Goal: Task Accomplishment & Management: Manage account settings

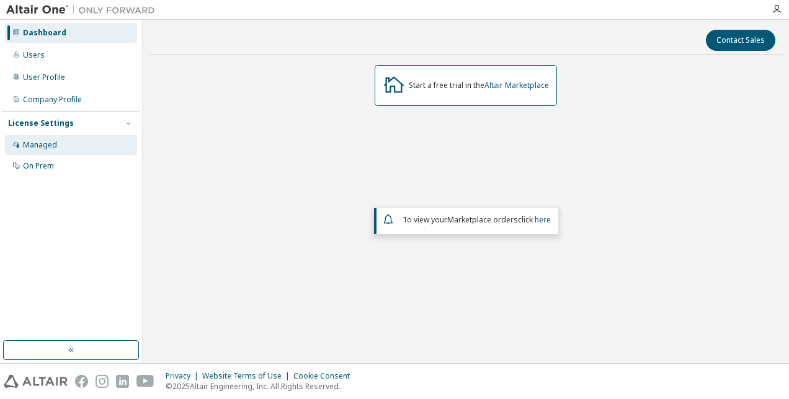
click at [36, 145] on div "Managed" at bounding box center [40, 145] width 34 height 10
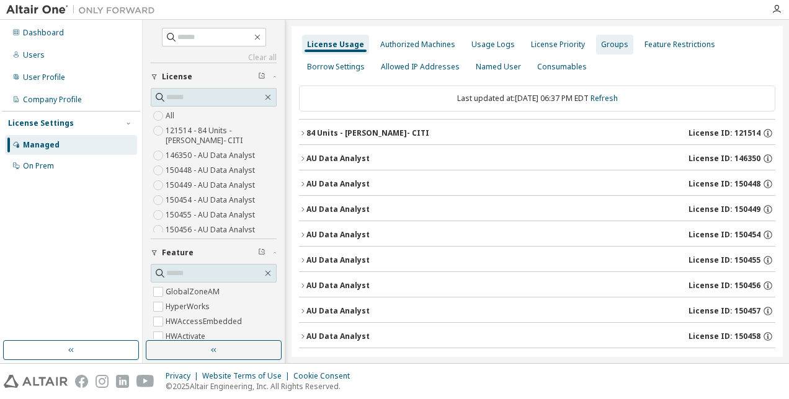
click at [607, 45] on div "Groups" at bounding box center [614, 45] width 27 height 10
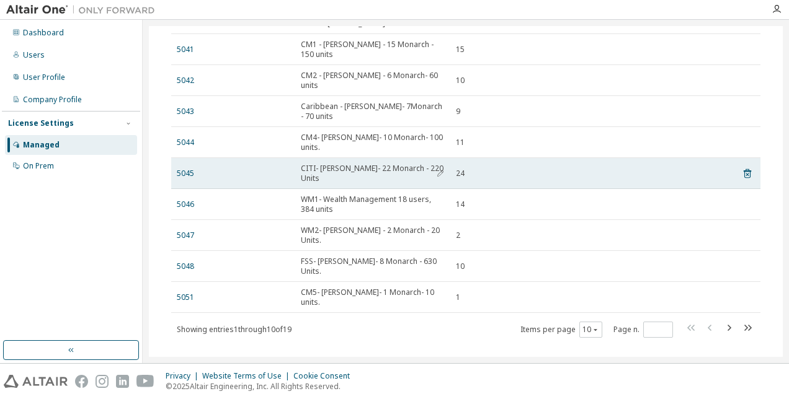
scroll to position [31, 0]
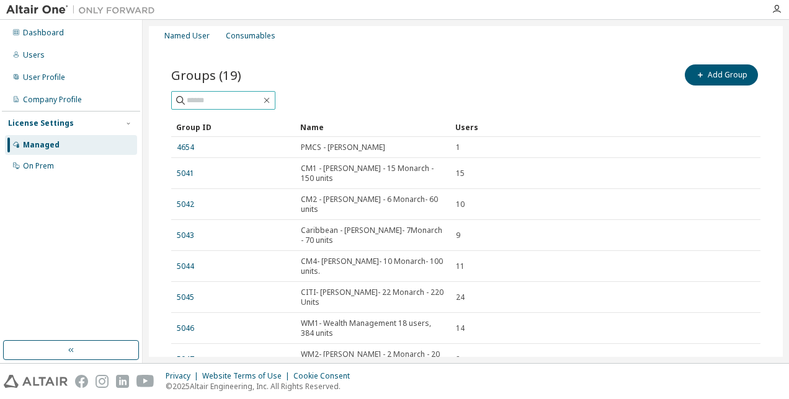
click at [249, 100] on input "text" at bounding box center [224, 100] width 74 height 12
type input "**********"
click at [272, 100] on icon "button" at bounding box center [267, 101] width 10 height 10
click at [223, 99] on input "text" at bounding box center [224, 100] width 74 height 12
type input "**********"
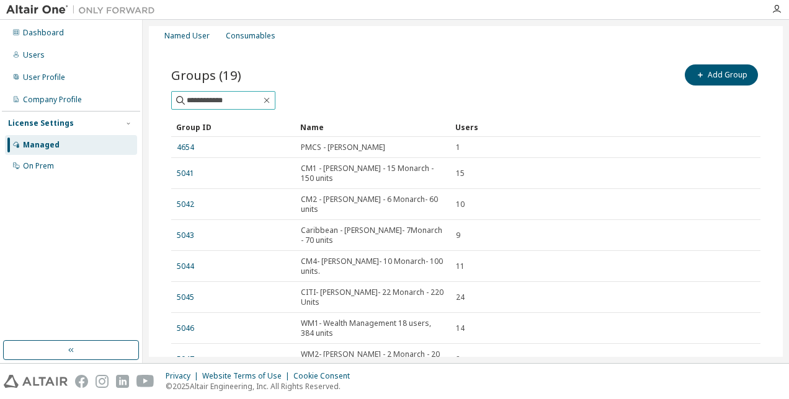
click at [177, 98] on icon at bounding box center [180, 100] width 12 height 12
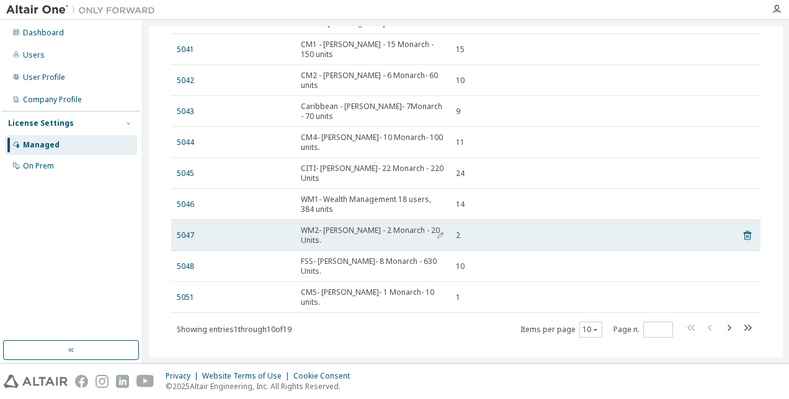
scroll to position [0, 0]
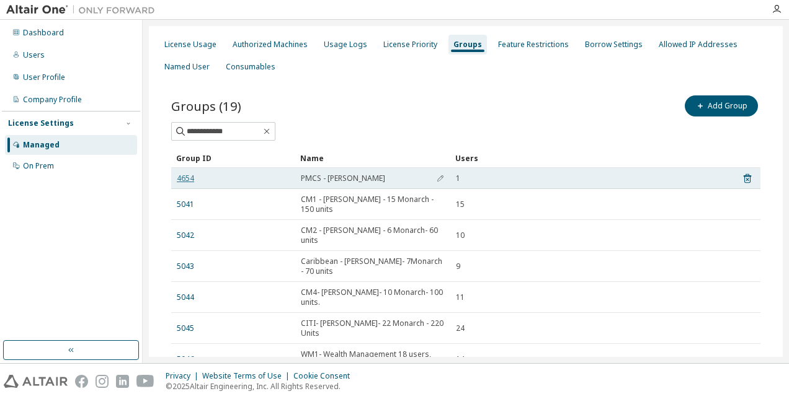
click at [190, 177] on link "4654" at bounding box center [185, 179] width 17 height 10
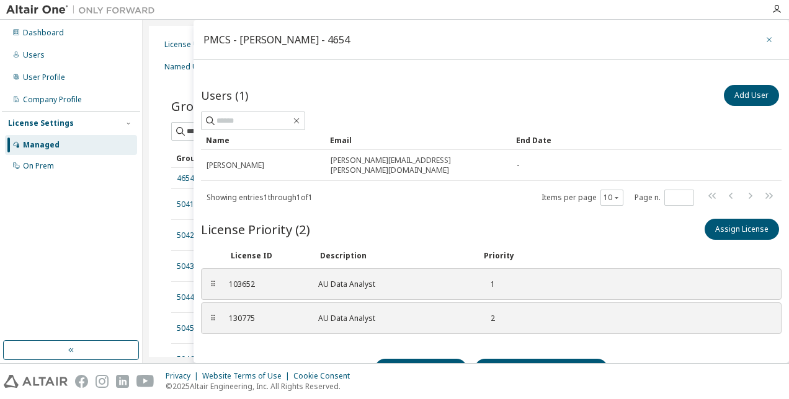
click at [759, 38] on button "button" at bounding box center [769, 40] width 20 height 20
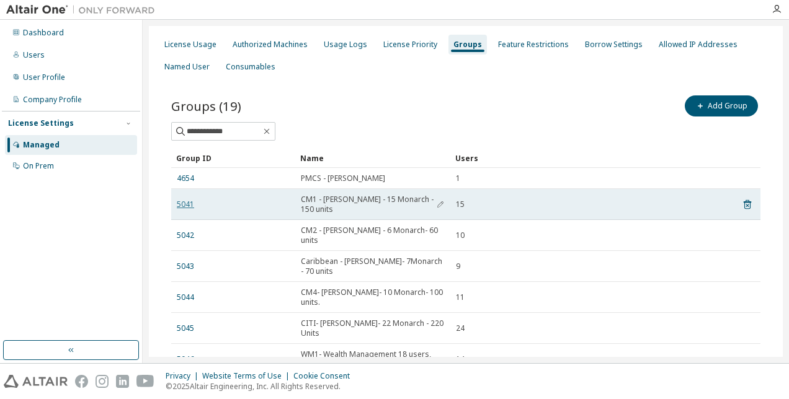
click at [188, 205] on link "5041" at bounding box center [185, 205] width 17 height 10
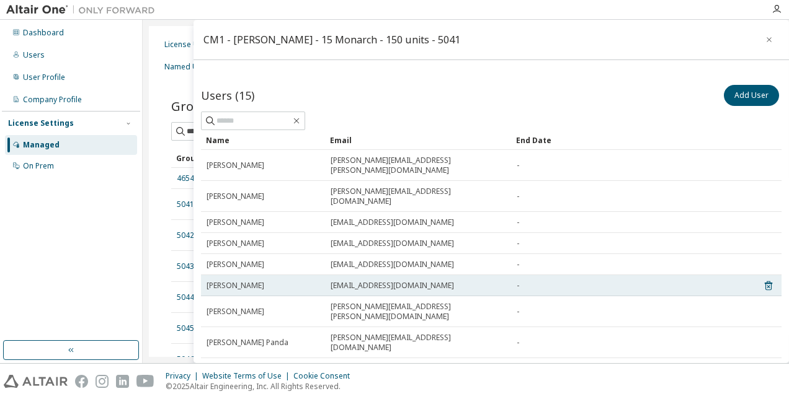
scroll to position [62, 0]
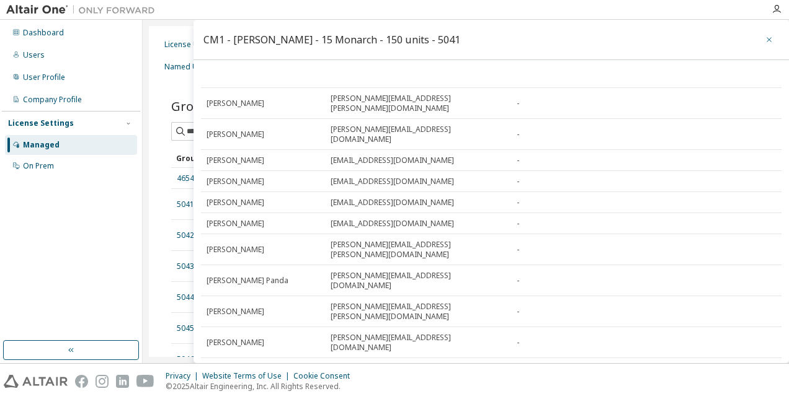
click at [765, 38] on icon "button" at bounding box center [769, 40] width 9 height 10
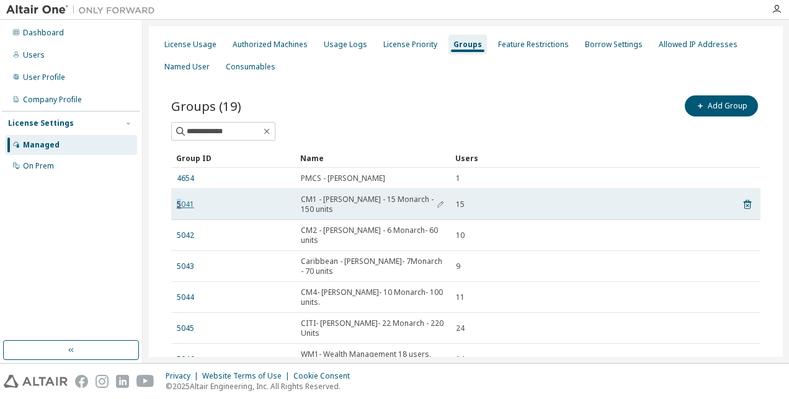
click at [179, 202] on link "5041" at bounding box center [185, 205] width 17 height 10
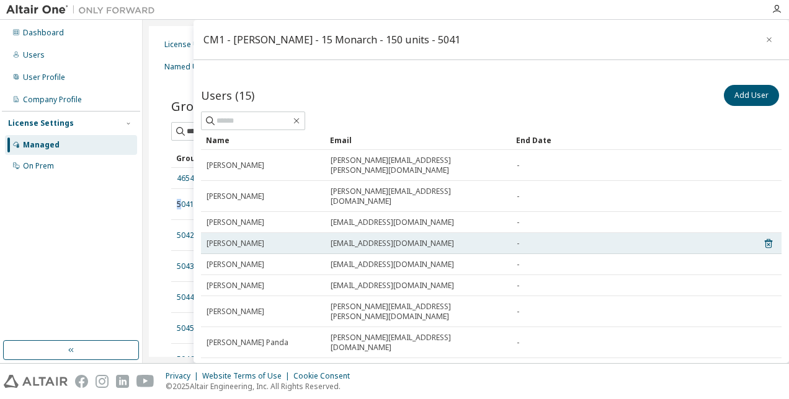
scroll to position [131, 0]
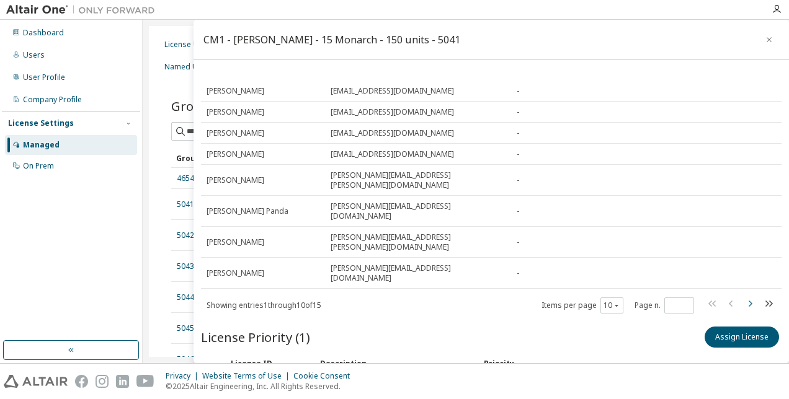
click at [742, 296] on icon "button" at bounding box center [749, 303] width 15 height 15
type input "*"
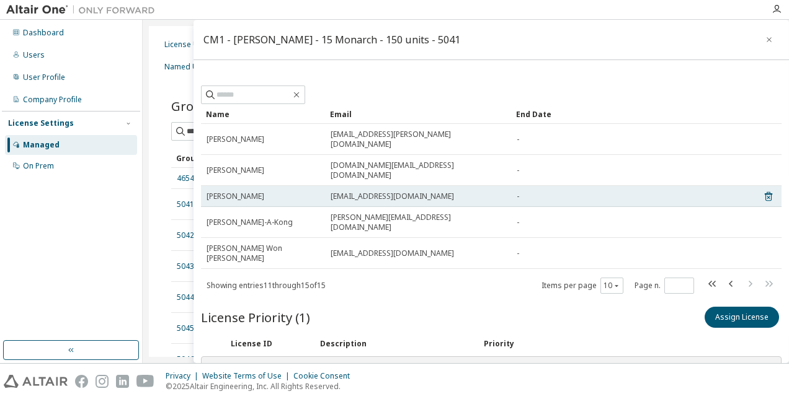
scroll to position [38, 0]
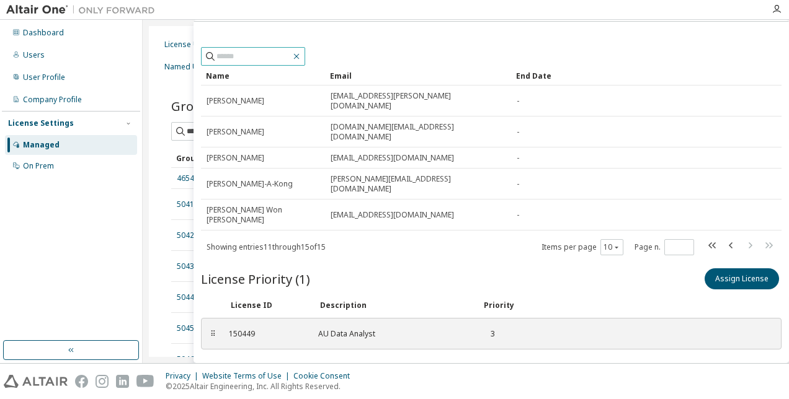
click at [301, 51] on icon "button" at bounding box center [296, 56] width 10 height 10
click at [301, 53] on icon "button" at bounding box center [296, 56] width 10 height 10
click at [301, 55] on icon "button" at bounding box center [296, 56] width 10 height 10
click at [57, 203] on div "Dashboard Users User Profile Company Profile License Settings Managed On Prem" at bounding box center [71, 181] width 138 height 318
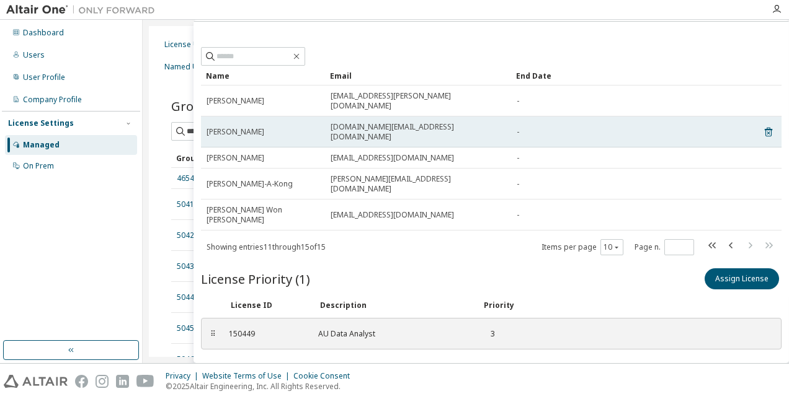
scroll to position [0, 0]
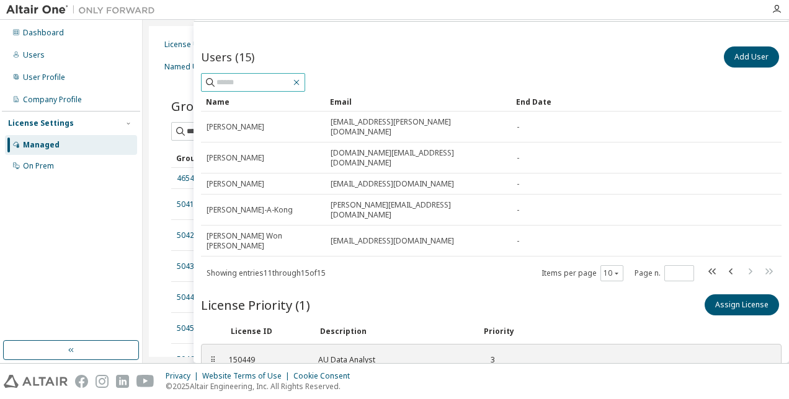
click at [301, 85] on icon "button" at bounding box center [296, 83] width 10 height 10
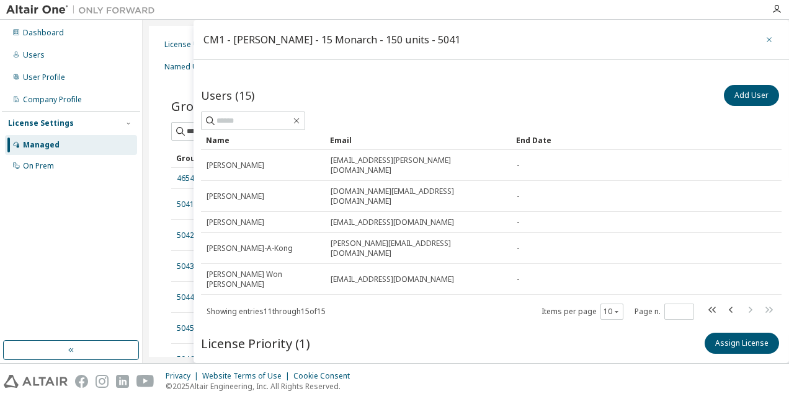
click at [765, 37] on icon "button" at bounding box center [769, 40] width 9 height 10
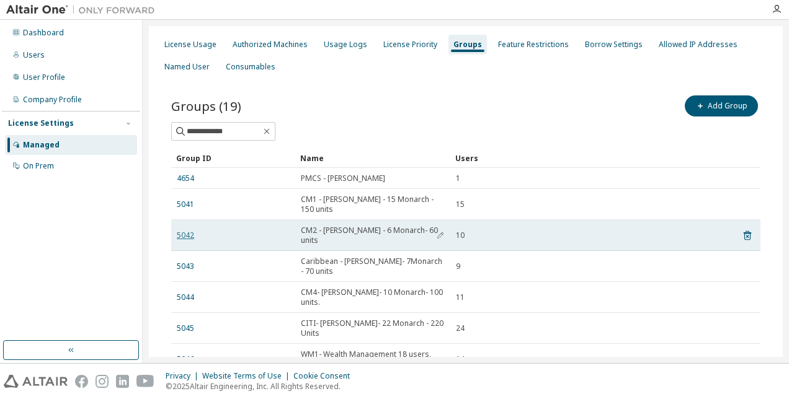
click at [191, 231] on link "5042" at bounding box center [185, 236] width 17 height 10
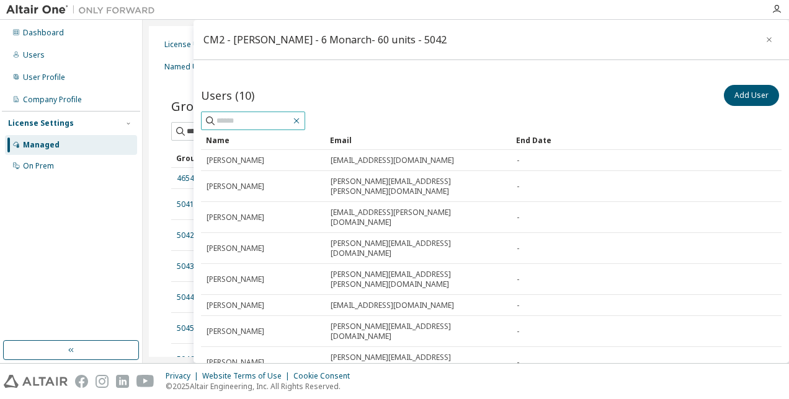
click at [301, 118] on icon "button" at bounding box center [296, 121] width 10 height 10
click at [767, 40] on icon "button" at bounding box center [769, 39] width 5 height 5
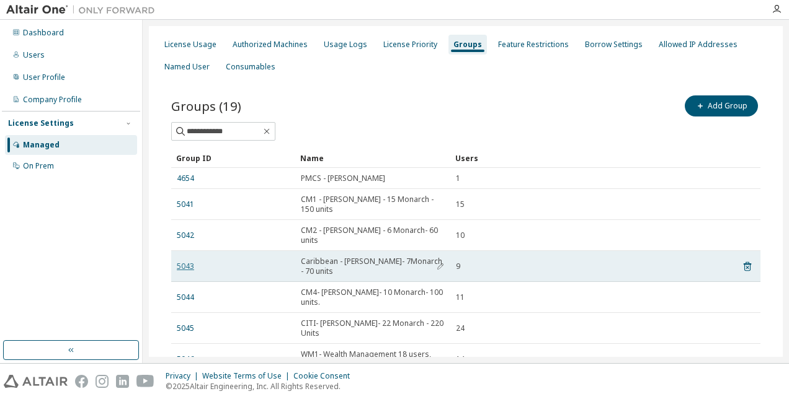
click at [183, 262] on link "5043" at bounding box center [185, 267] width 17 height 10
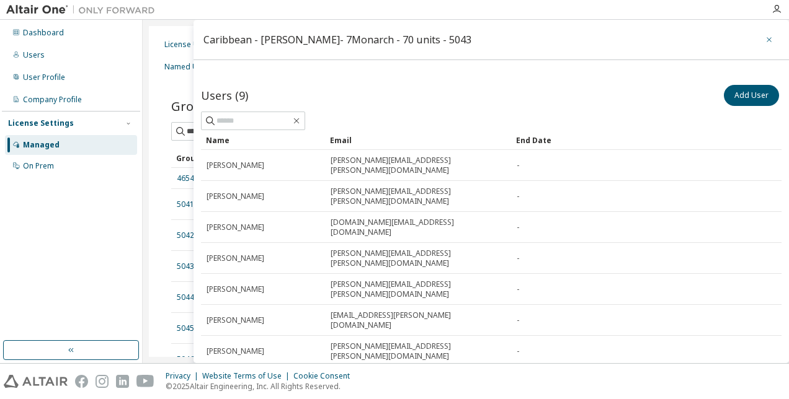
click at [765, 38] on icon "button" at bounding box center [769, 40] width 9 height 10
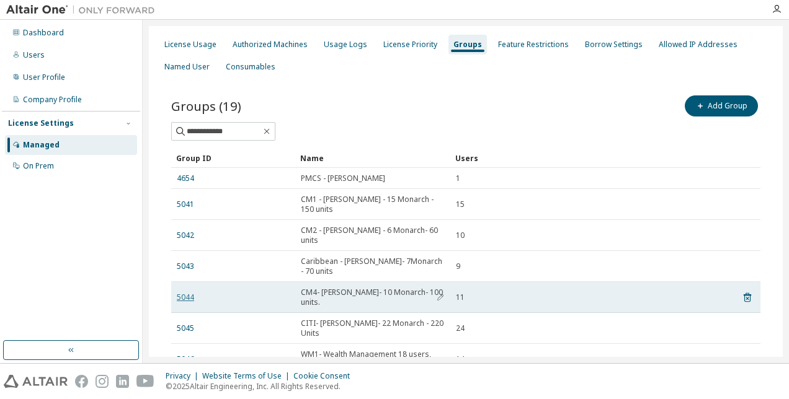
click at [180, 293] on link "5044" at bounding box center [185, 298] width 17 height 10
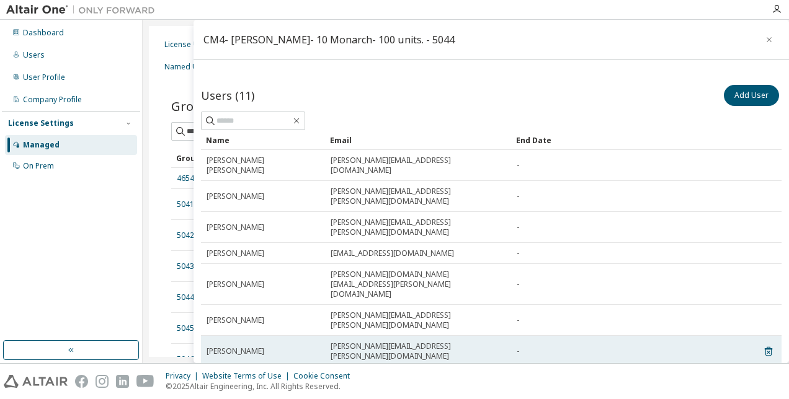
scroll to position [62, 0]
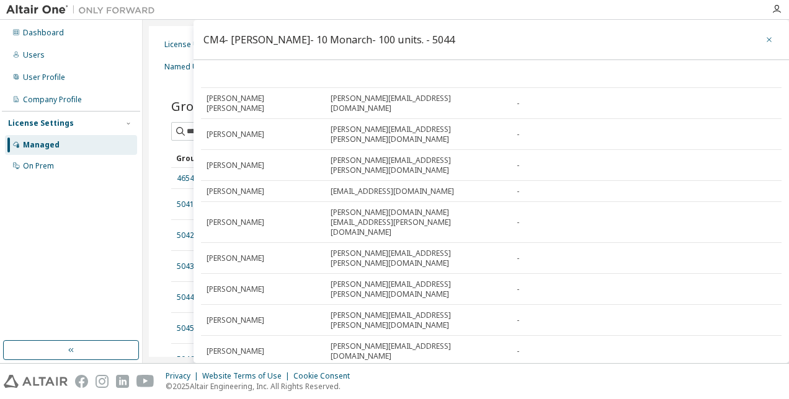
click at [759, 41] on button "button" at bounding box center [769, 40] width 20 height 20
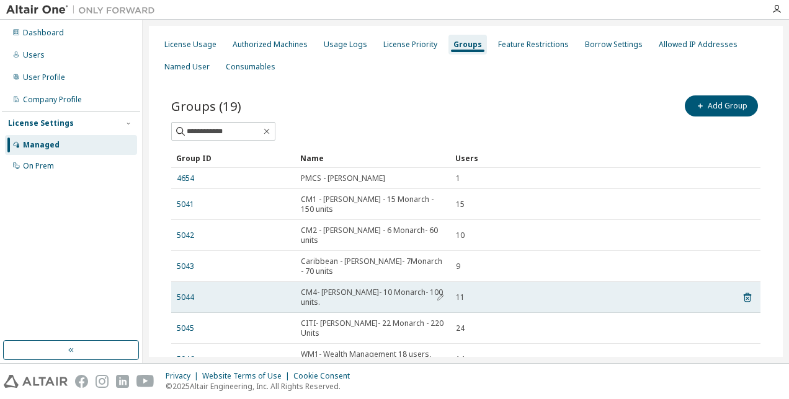
scroll to position [62, 0]
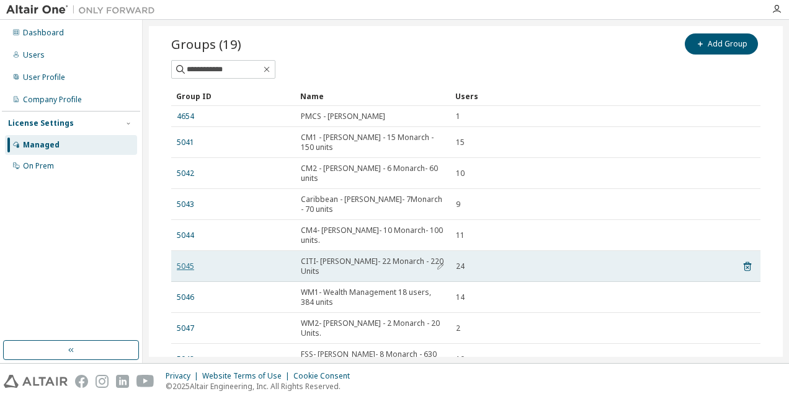
click at [182, 260] on td "5045" at bounding box center [233, 266] width 124 height 31
click at [185, 262] on link "5045" at bounding box center [185, 267] width 17 height 10
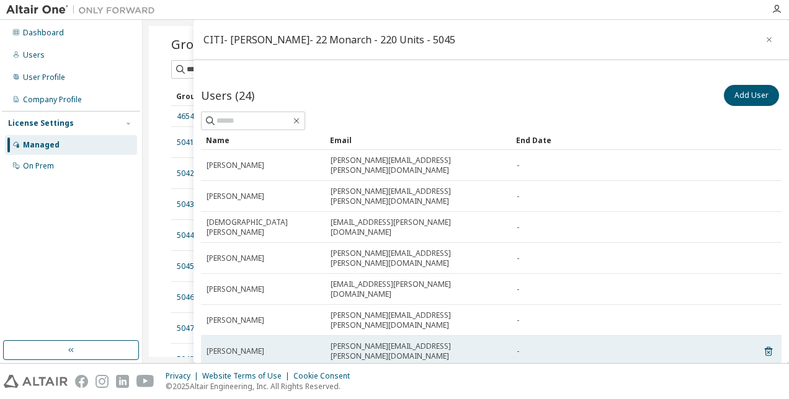
scroll to position [124, 0]
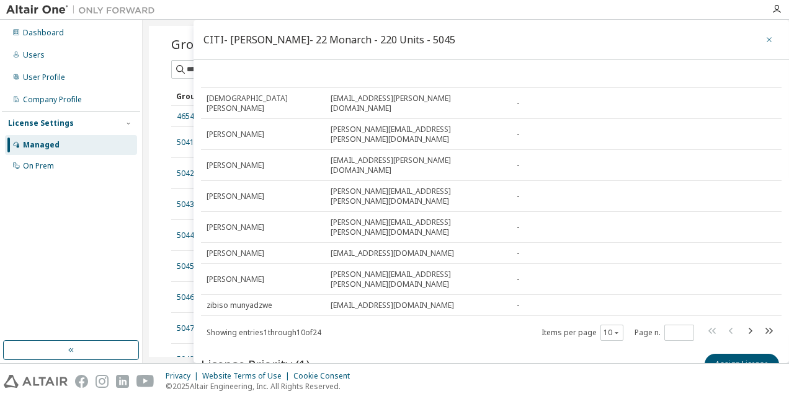
click at [765, 38] on icon "button" at bounding box center [769, 40] width 9 height 10
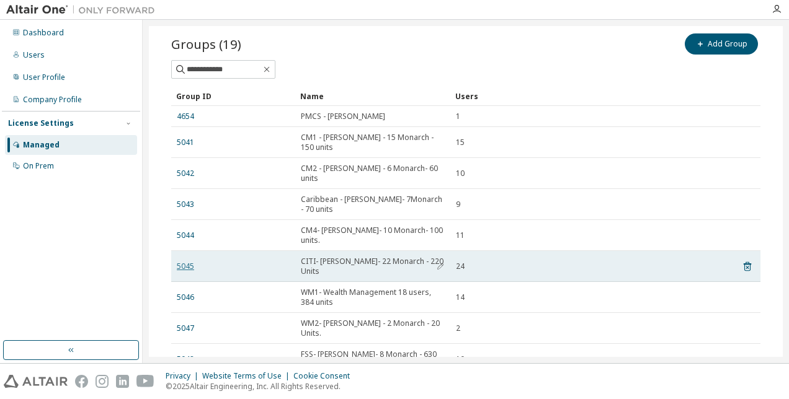
click at [189, 262] on link "5045" at bounding box center [185, 267] width 17 height 10
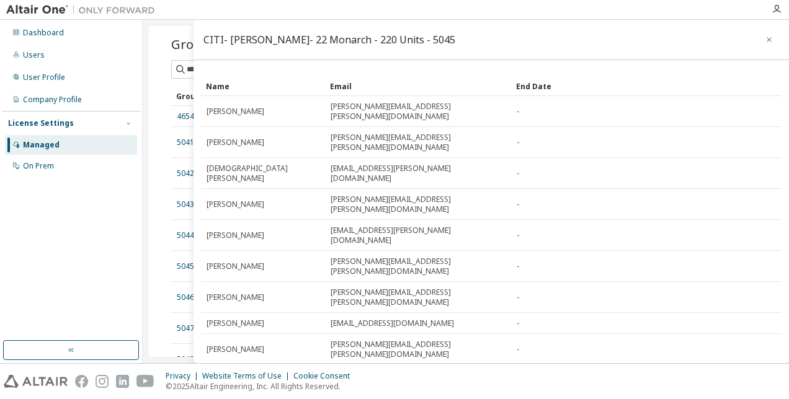
scroll to position [58, 0]
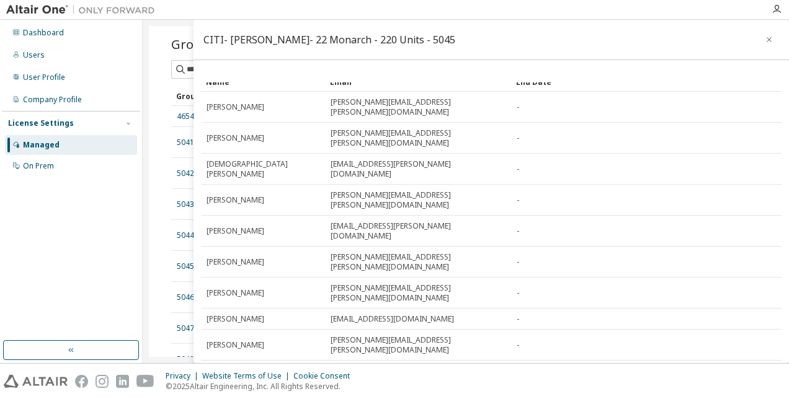
click at [749, 394] on icon "button" at bounding box center [751, 397] width 4 height 6
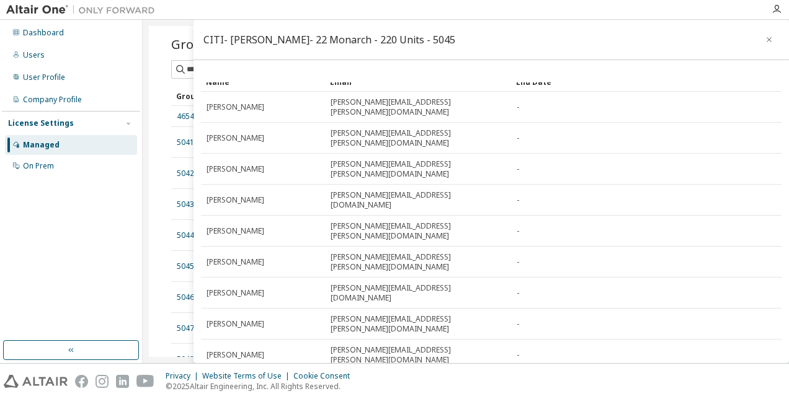
type input "*"
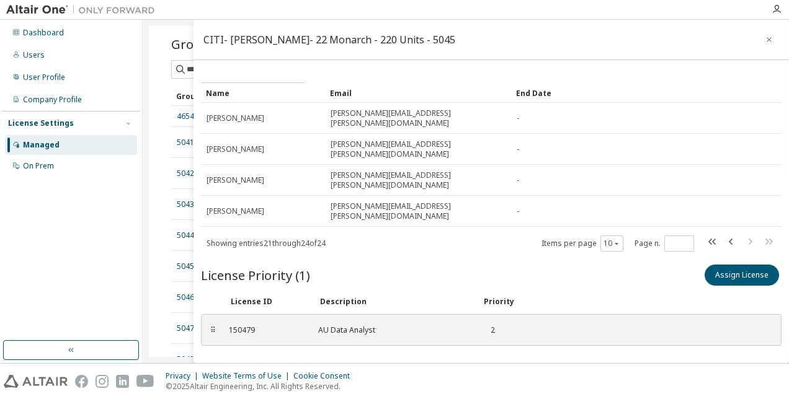
scroll to position [5, 0]
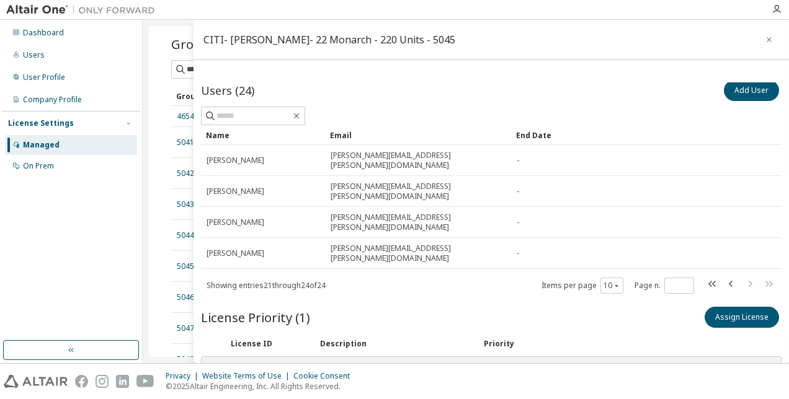
click at [765, 37] on icon "button" at bounding box center [769, 40] width 9 height 10
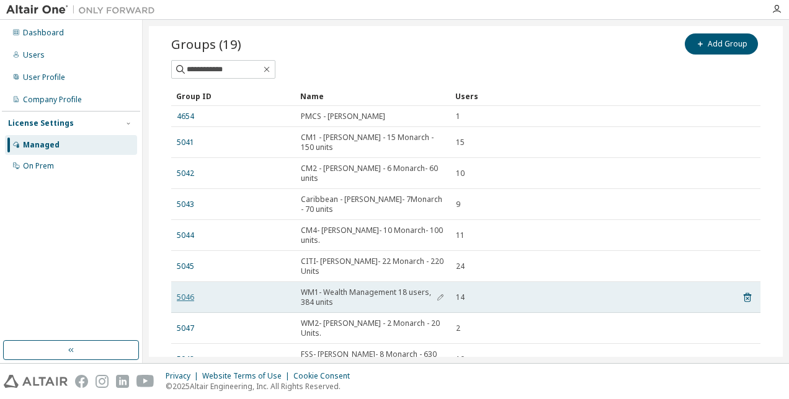
click at [188, 293] on link "5046" at bounding box center [185, 298] width 17 height 10
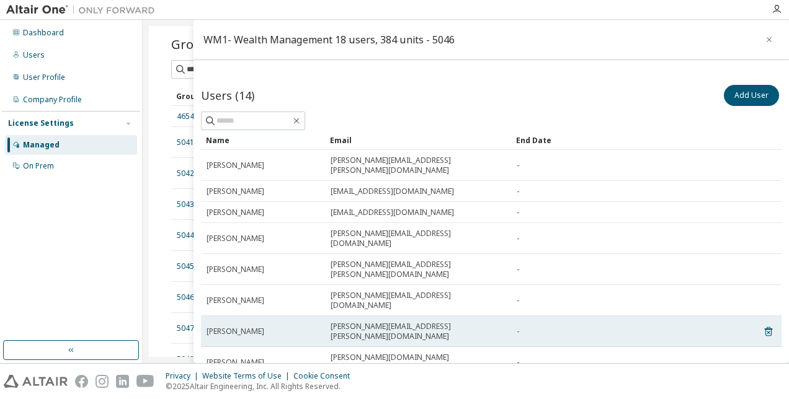
scroll to position [124, 0]
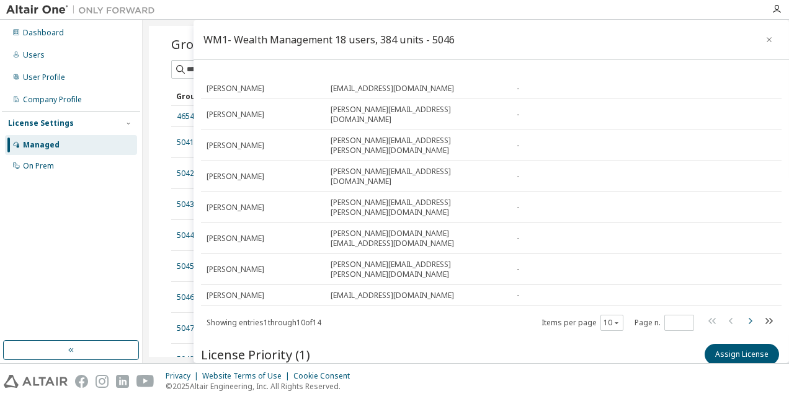
click at [749, 318] on icon "button" at bounding box center [751, 321] width 4 height 6
type input "*"
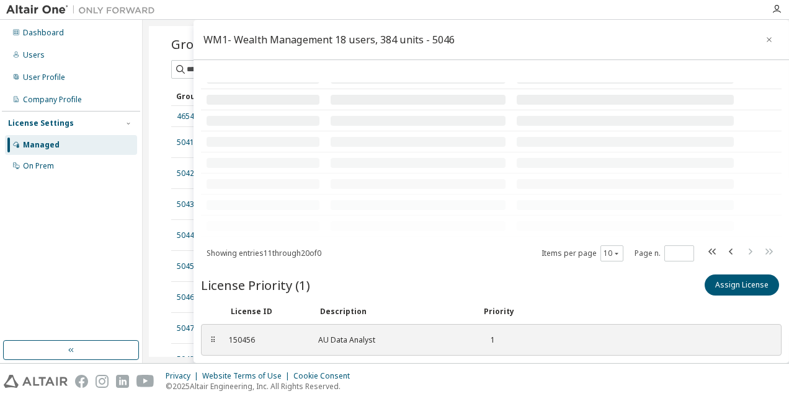
scroll to position [5, 0]
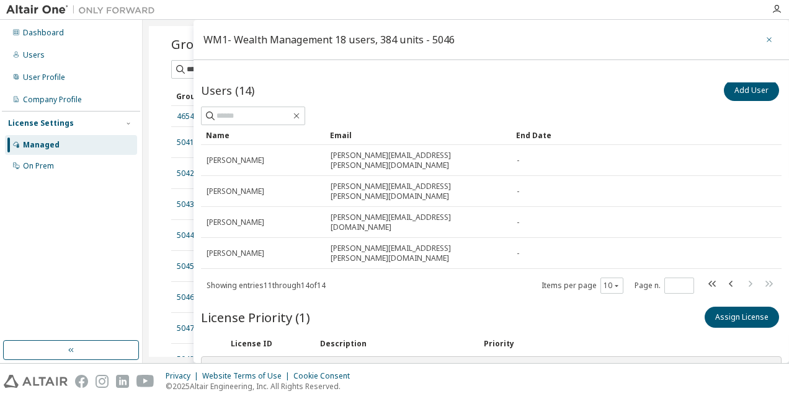
click at [765, 39] on icon "button" at bounding box center [769, 40] width 9 height 10
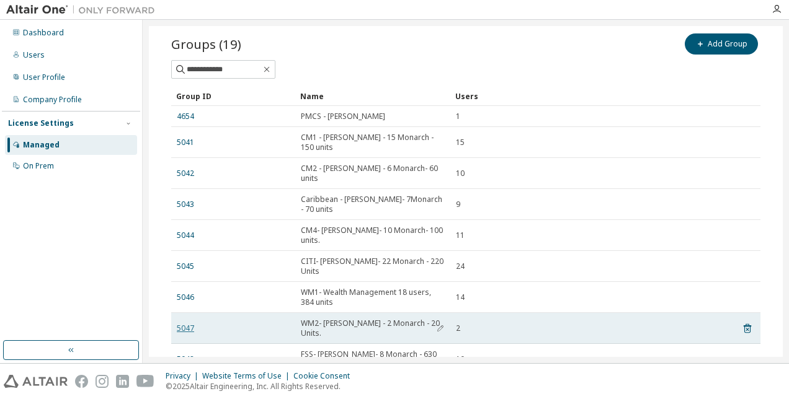
click at [189, 324] on link "5047" at bounding box center [185, 329] width 17 height 10
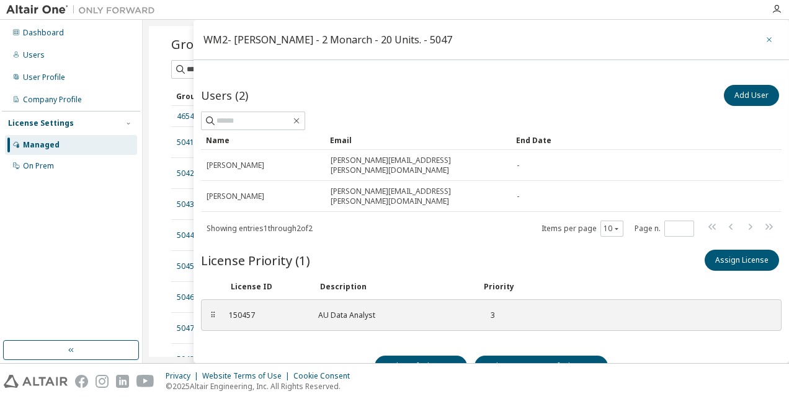
click at [759, 34] on button "button" at bounding box center [769, 40] width 20 height 20
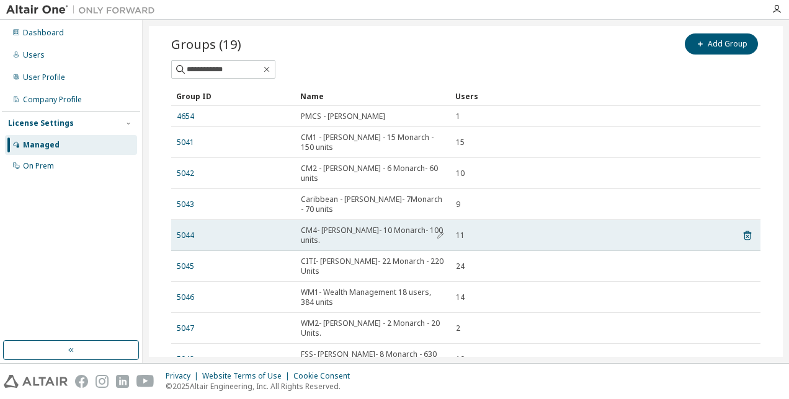
scroll to position [155, 0]
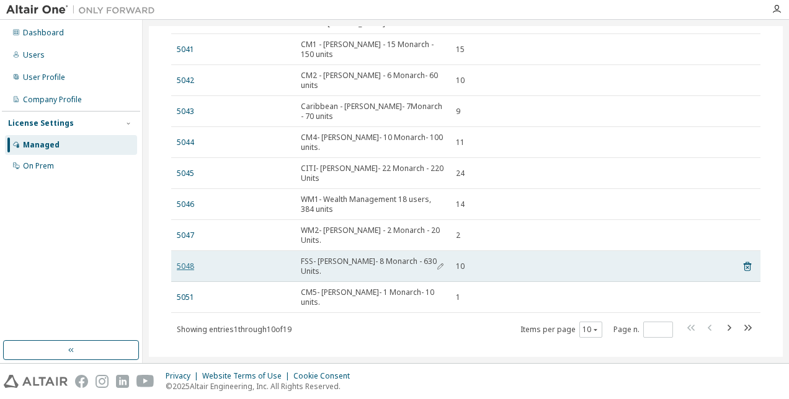
click at [190, 262] on link "5048" at bounding box center [185, 267] width 17 height 10
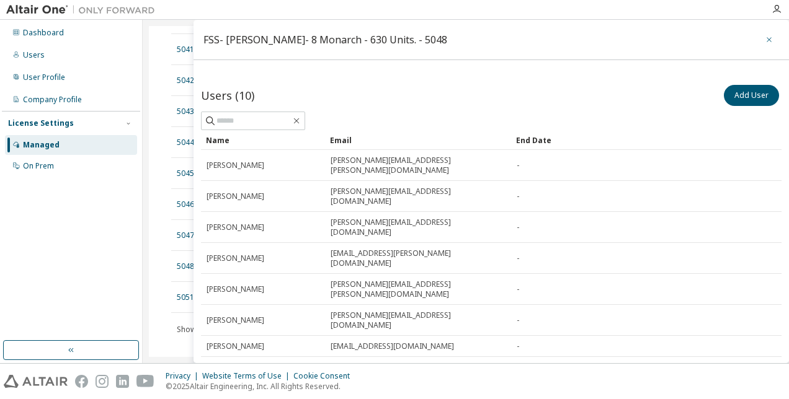
click at [765, 37] on icon "button" at bounding box center [769, 40] width 9 height 10
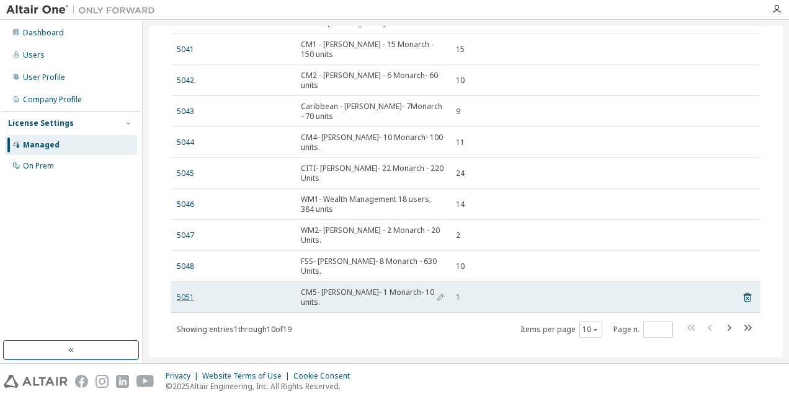
click at [185, 293] on link "5051" at bounding box center [185, 298] width 17 height 10
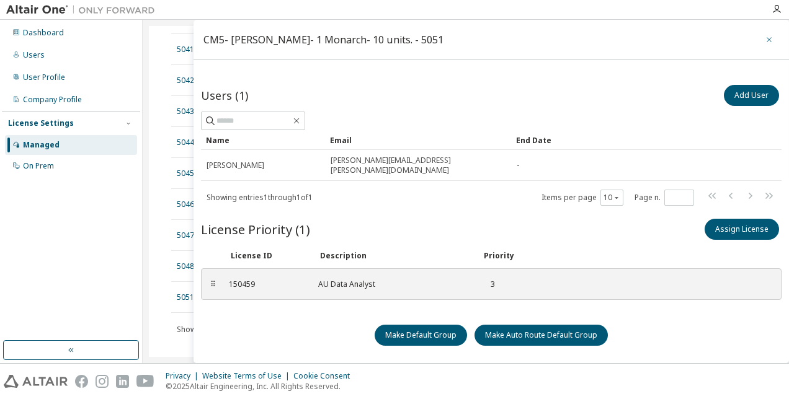
click at [765, 39] on icon "button" at bounding box center [769, 40] width 9 height 10
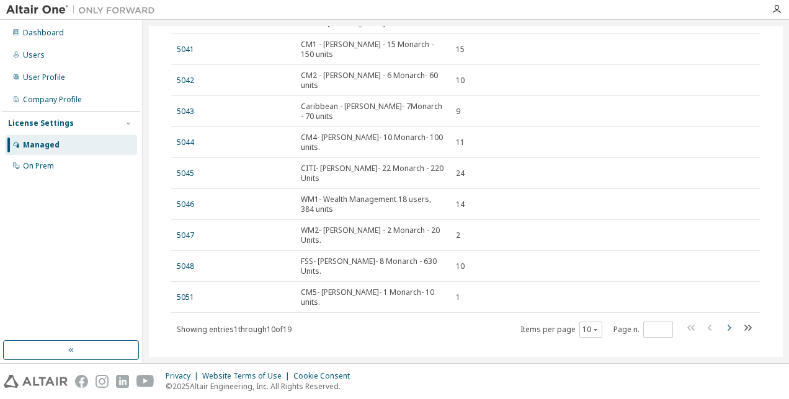
click at [721, 321] on icon "button" at bounding box center [728, 328] width 15 height 15
type input "*"
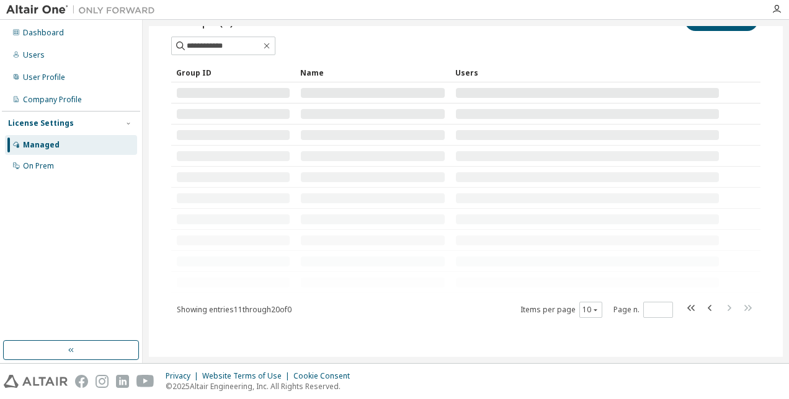
scroll to position [124, 0]
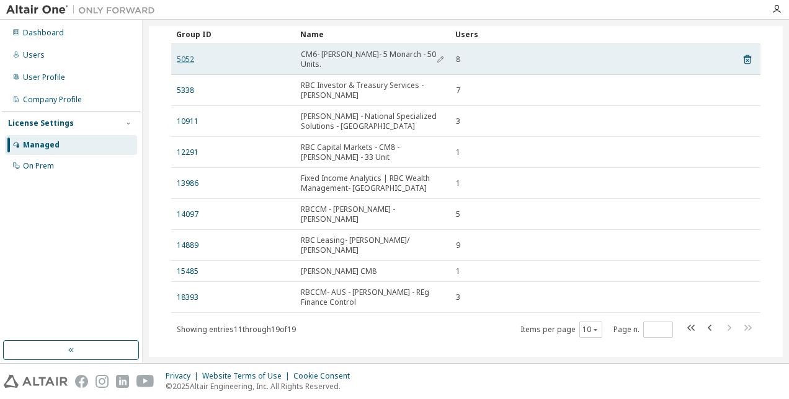
click at [179, 56] on link "5052" at bounding box center [185, 60] width 17 height 10
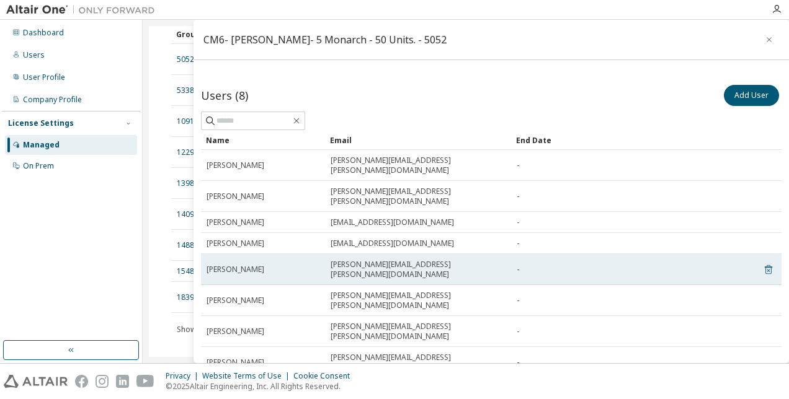
click at [763, 262] on icon at bounding box center [768, 269] width 11 height 15
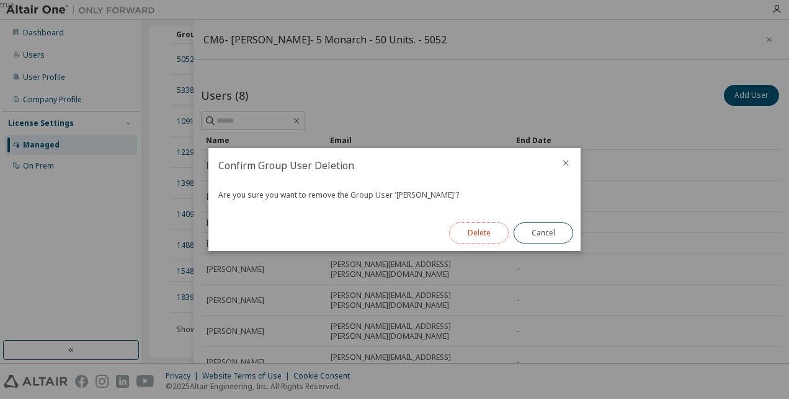
click at [473, 234] on button "Delete" at bounding box center [479, 233] width 60 height 21
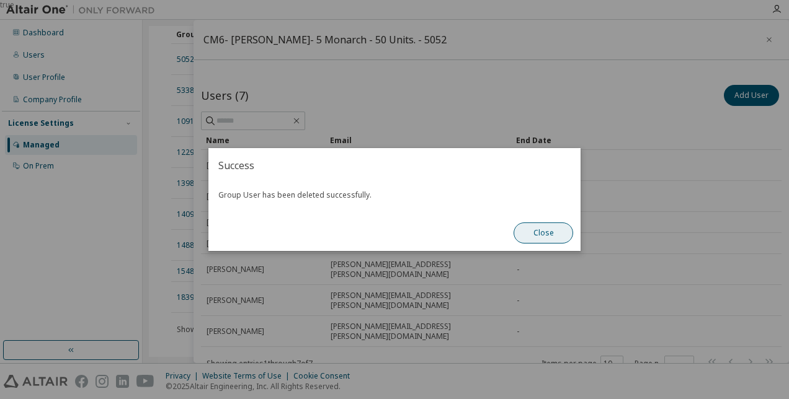
click at [541, 231] on button "Close" at bounding box center [544, 233] width 60 height 21
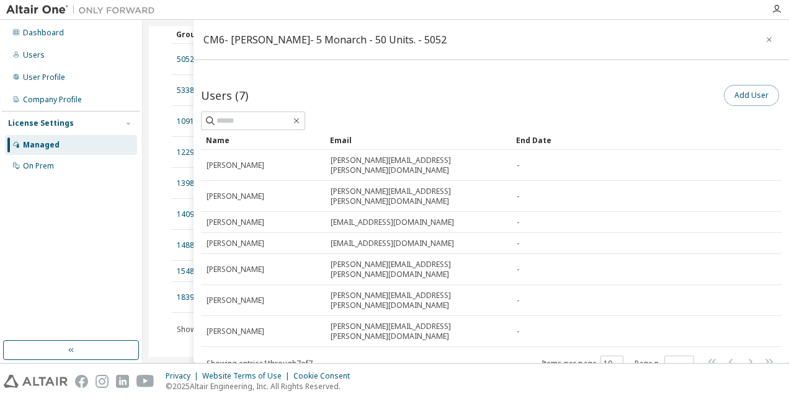
click at [737, 96] on button "Add User" at bounding box center [751, 95] width 55 height 21
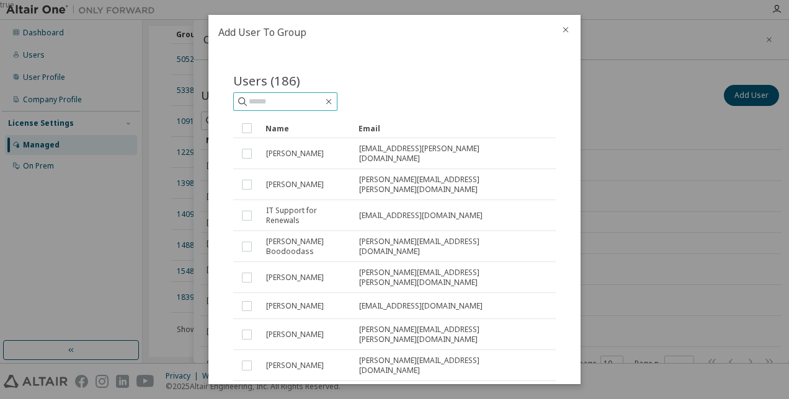
click at [272, 102] on input "text" at bounding box center [286, 102] width 74 height 12
type input "**********"
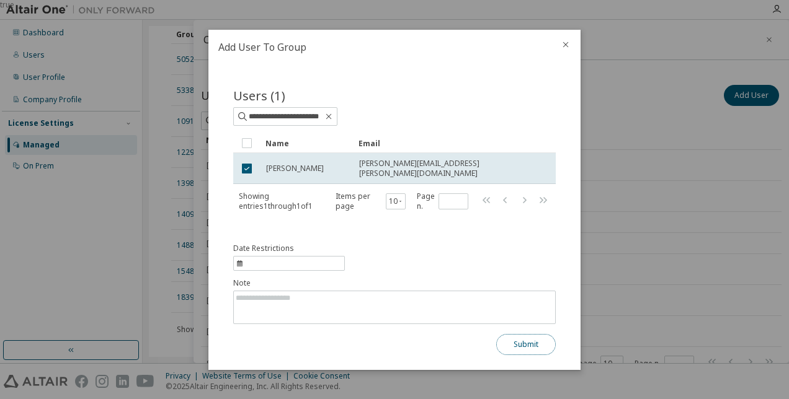
click at [522, 337] on button "Submit" at bounding box center [526, 344] width 60 height 21
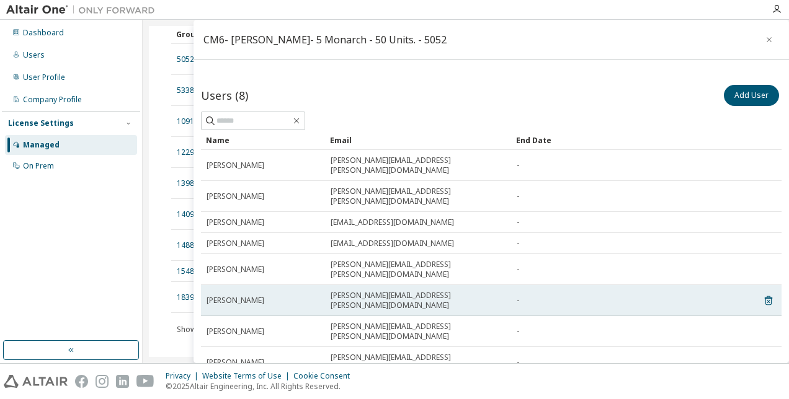
scroll to position [89, 0]
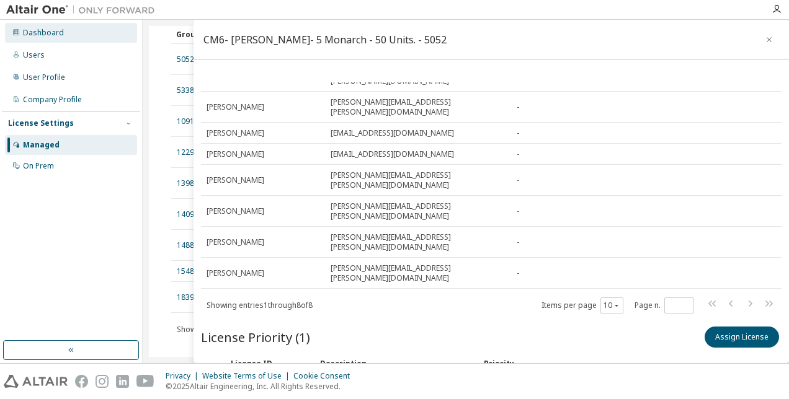
click at [42, 35] on div "Dashboard" at bounding box center [43, 33] width 41 height 10
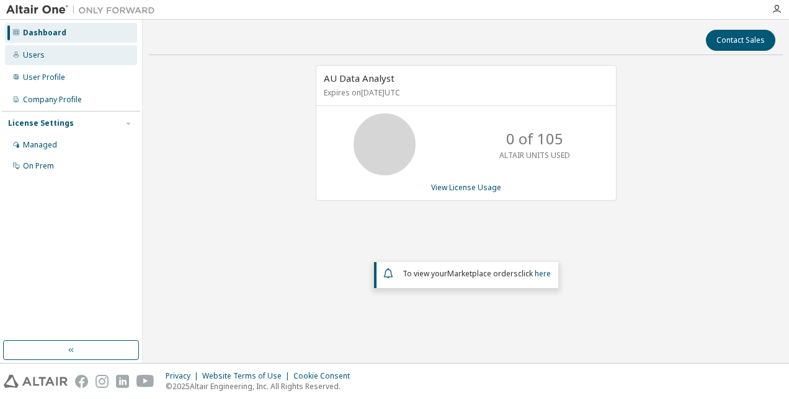
click at [31, 55] on div "Users" at bounding box center [34, 55] width 22 height 10
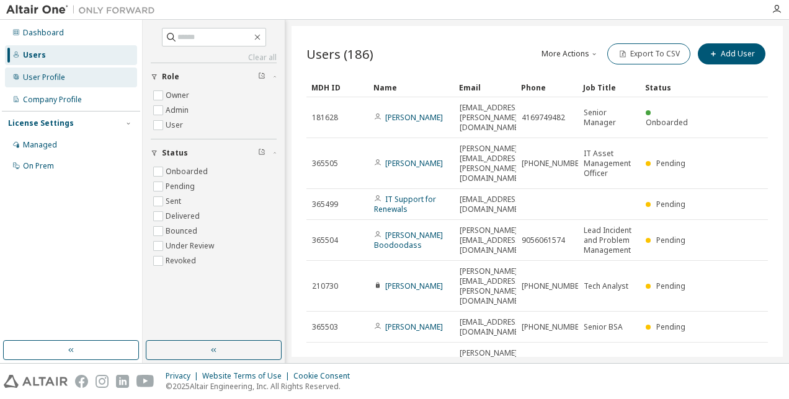
click at [48, 78] on div "User Profile" at bounding box center [44, 78] width 42 height 10
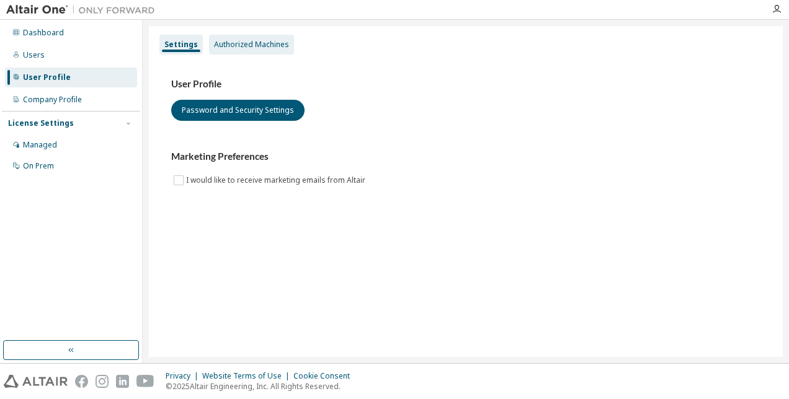
click at [243, 45] on div "Authorized Machines" at bounding box center [251, 45] width 75 height 10
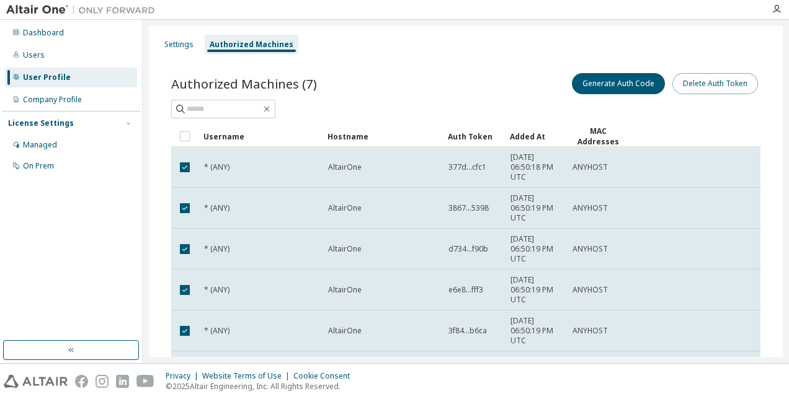
click at [711, 81] on button "Delete Auth Token" at bounding box center [715, 83] width 86 height 21
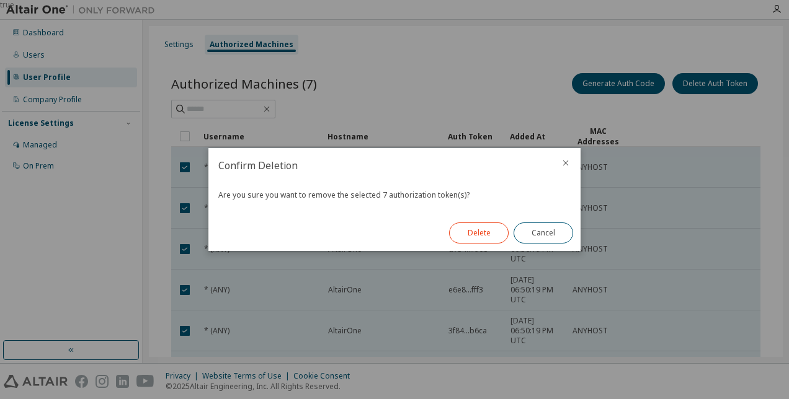
click at [493, 234] on button "Delete" at bounding box center [479, 233] width 60 height 21
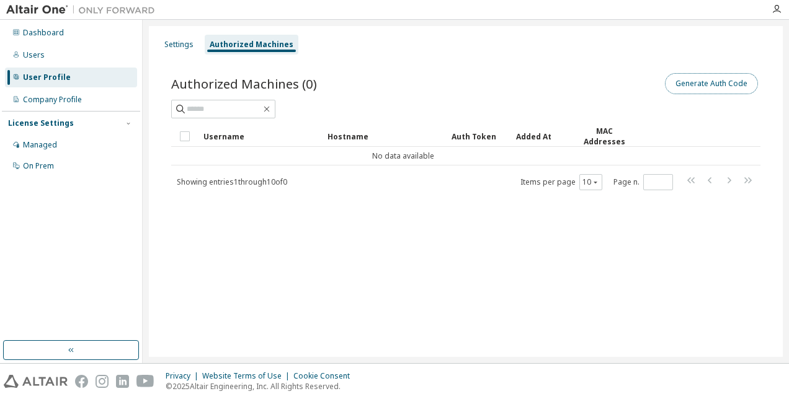
click at [711, 82] on button "Generate Auth Code" at bounding box center [711, 83] width 93 height 21
